Goal: Task Accomplishment & Management: Manage account settings

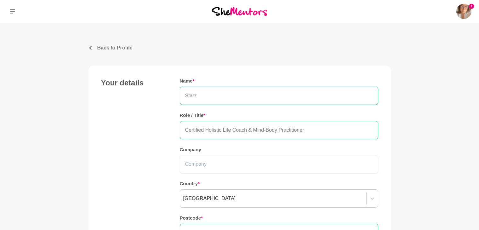
scroll to position [636, 0]
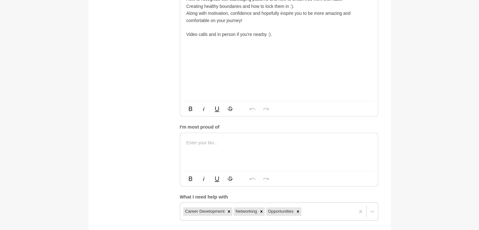
click at [206, 139] on p at bounding box center [279, 142] width 185 height 7
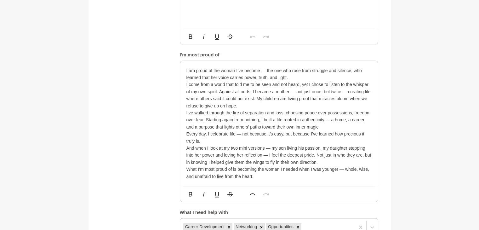
scroll to position [708, 0]
click at [320, 155] on p "And when I look at my two mini versions — my son living his passion, my daughte…" at bounding box center [279, 154] width 185 height 21
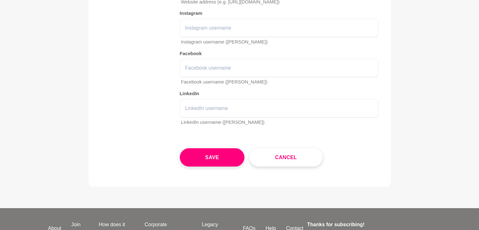
scroll to position [1295, 0]
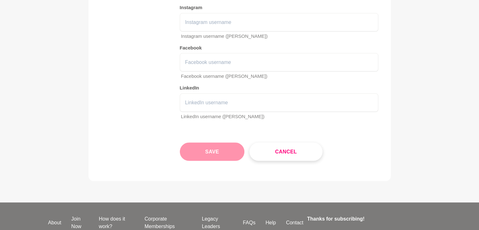
click at [230, 147] on button "Save" at bounding box center [212, 152] width 65 height 18
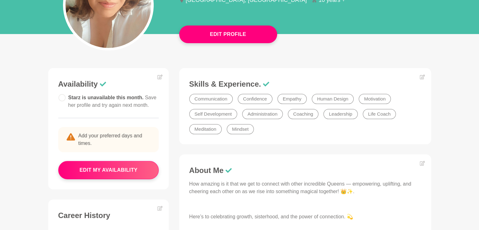
scroll to position [102, 0]
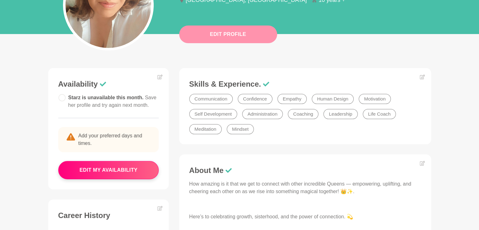
click at [216, 34] on button "Edit Profile" at bounding box center [228, 35] width 98 height 18
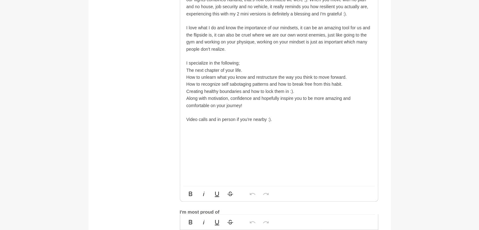
scroll to position [551, 0]
click at [207, 116] on p "Video calls and in person if you're nearby :)." at bounding box center [279, 119] width 185 height 7
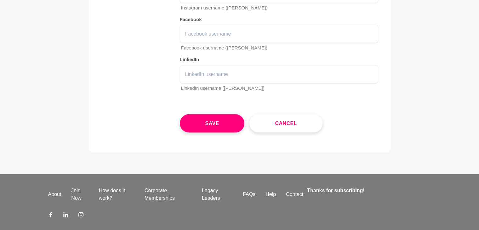
scroll to position [1343, 0]
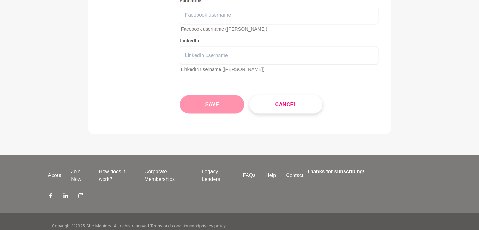
click at [213, 99] on button "Save" at bounding box center [212, 104] width 65 height 18
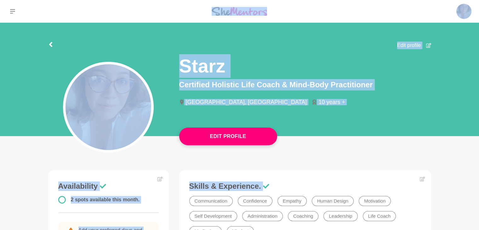
click at [175, 32] on section "Edit profile Starz Certified Holistic Life Coach & Mind-Body Practitioner Melbo…" at bounding box center [239, 81] width 403 height 117
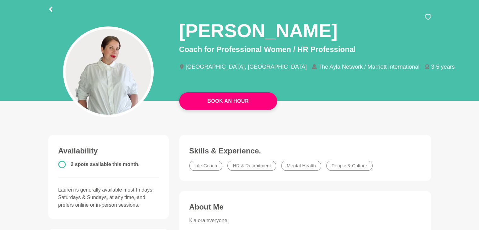
scroll to position [35, 0]
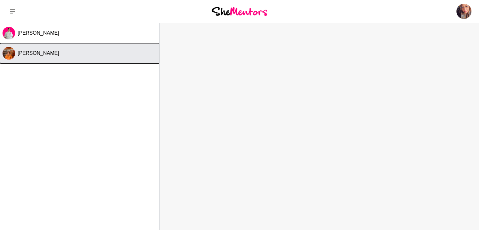
click at [75, 55] on div "Katie" at bounding box center [87, 53] width 139 height 6
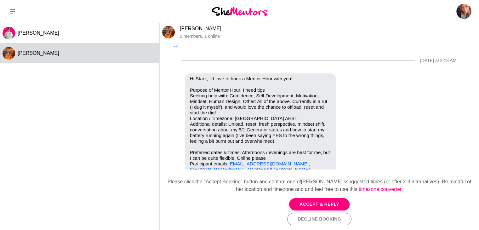
scroll to position [19, 0]
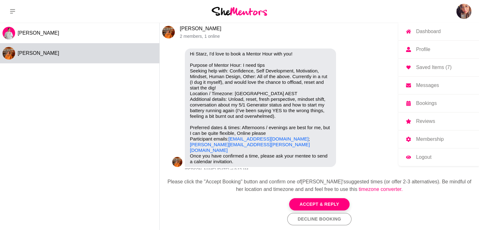
click at [465, 12] on img at bounding box center [464, 11] width 15 height 15
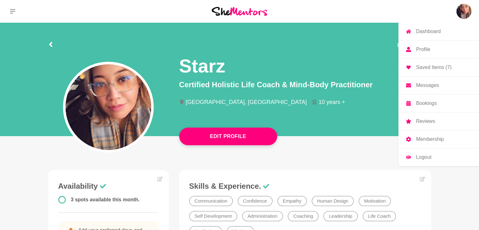
click at [428, 102] on p "Bookings" at bounding box center [426, 103] width 21 height 5
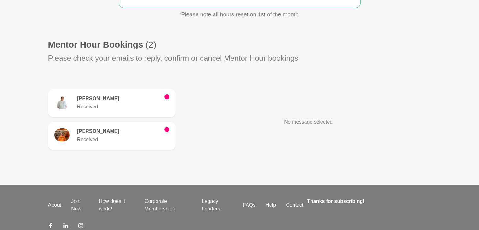
scroll to position [150, 0]
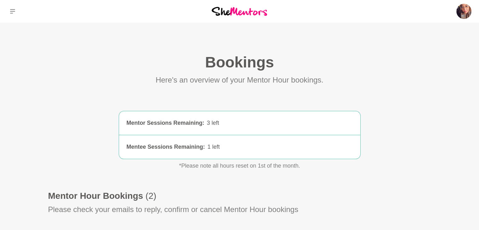
click at [247, 11] on img at bounding box center [239, 11] width 55 height 9
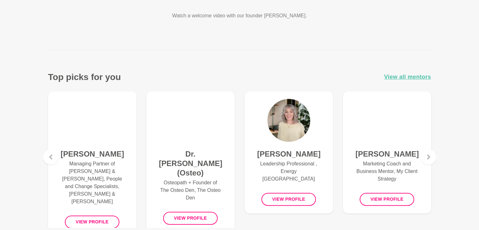
scroll to position [194, 0]
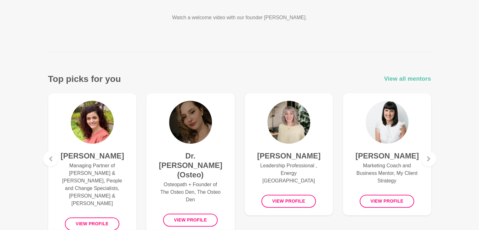
click at [423, 79] on span "View all mentors" at bounding box center [407, 78] width 47 height 9
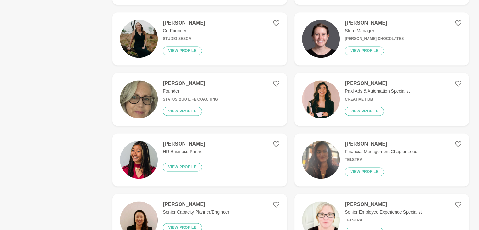
scroll to position [877, 0]
click at [369, 113] on button "View profile" at bounding box center [364, 111] width 39 height 9
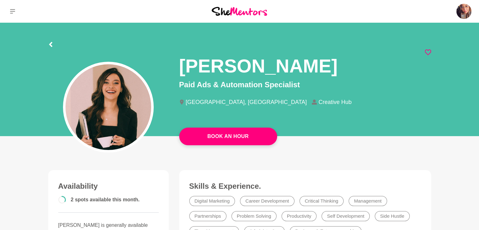
click at [431, 52] on icon at bounding box center [428, 52] width 6 height 6
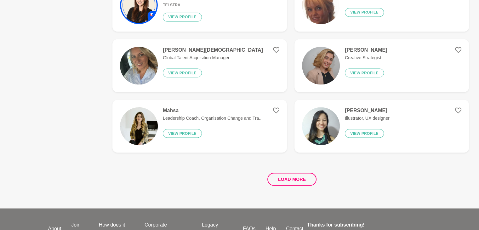
scroll to position [1154, 0]
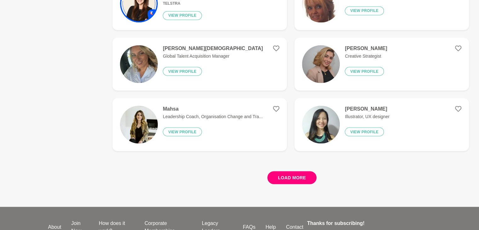
click at [284, 174] on button "Load more" at bounding box center [292, 177] width 49 height 13
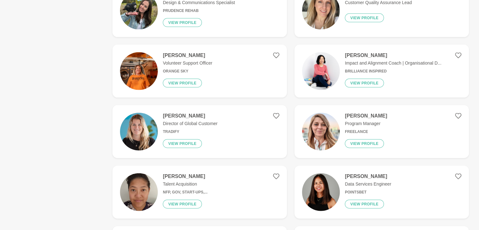
scroll to position [1390, 0]
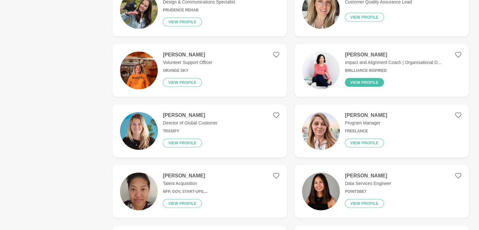
click at [364, 85] on button "View profile" at bounding box center [364, 82] width 39 height 9
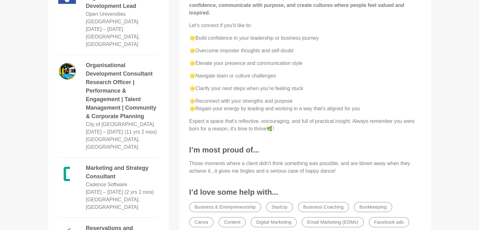
scroll to position [455, 0]
